Goal: Task Accomplishment & Management: Use online tool/utility

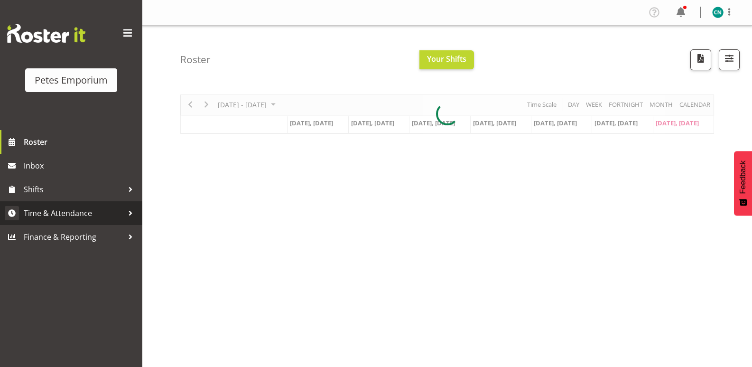
click at [73, 215] on span "Time & Attendance" at bounding box center [74, 213] width 100 height 14
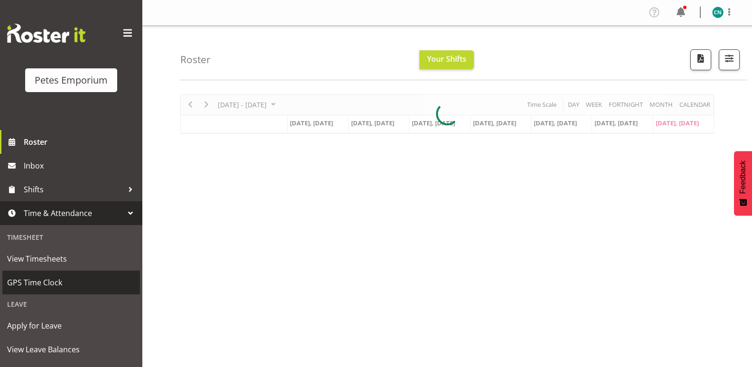
click at [40, 282] on span "GPS Time Clock" at bounding box center [71, 282] width 128 height 14
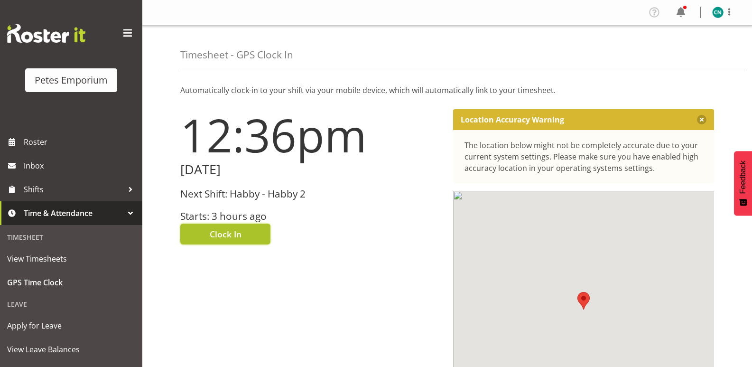
click at [227, 230] on span "Clock In" at bounding box center [226, 234] width 32 height 12
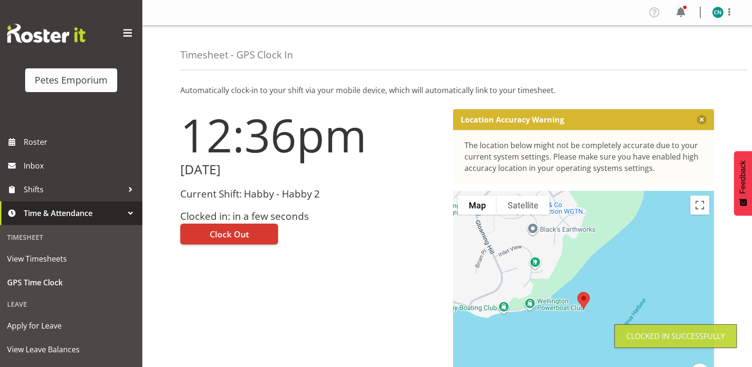
click at [718, 11] on img at bounding box center [717, 12] width 11 height 11
click at [674, 46] on link "Log Out" at bounding box center [689, 49] width 91 height 17
